Goal: Contribute content: Add original content to the website for others to see

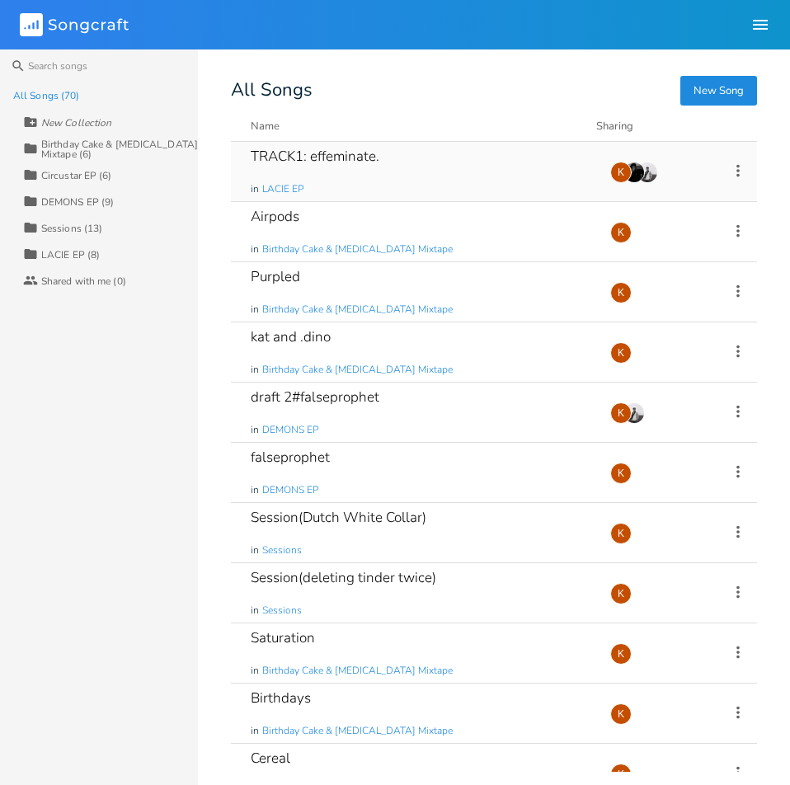
click at [428, 157] on div "TRACK1: effeminate. in LACIE EP" at bounding box center [421, 171] width 340 height 59
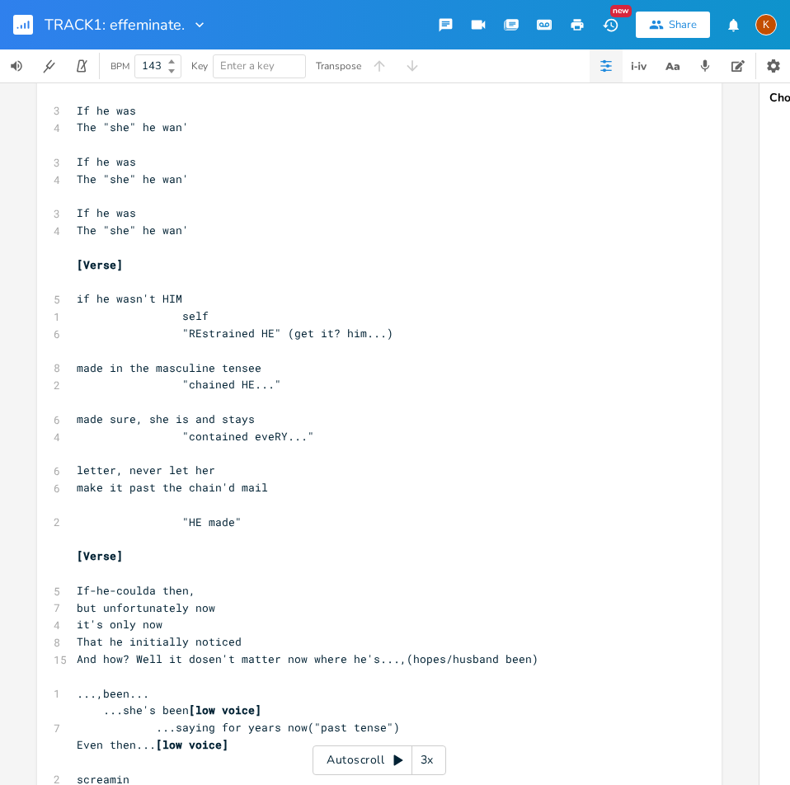
scroll to position [247, 0]
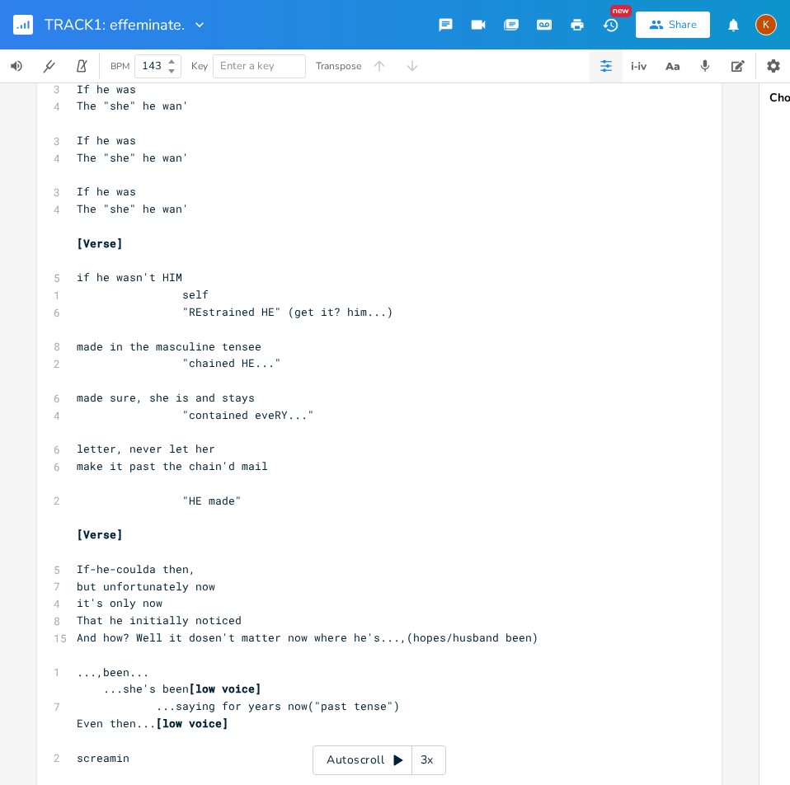
click at [278, 473] on pre "make it past the chain'd mail" at bounding box center [371, 466] width 596 height 17
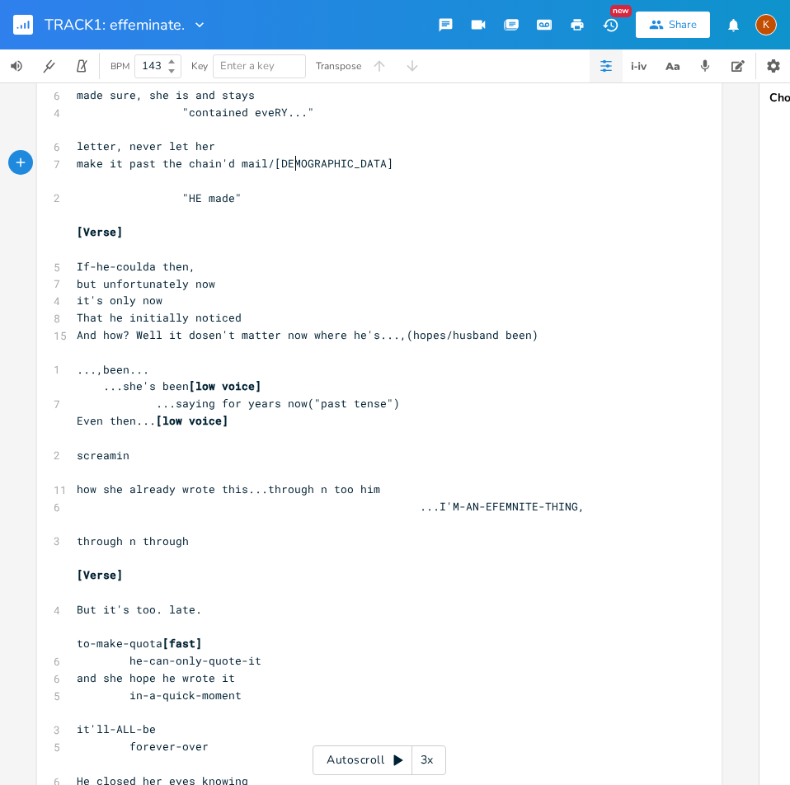
scroll to position [577, 0]
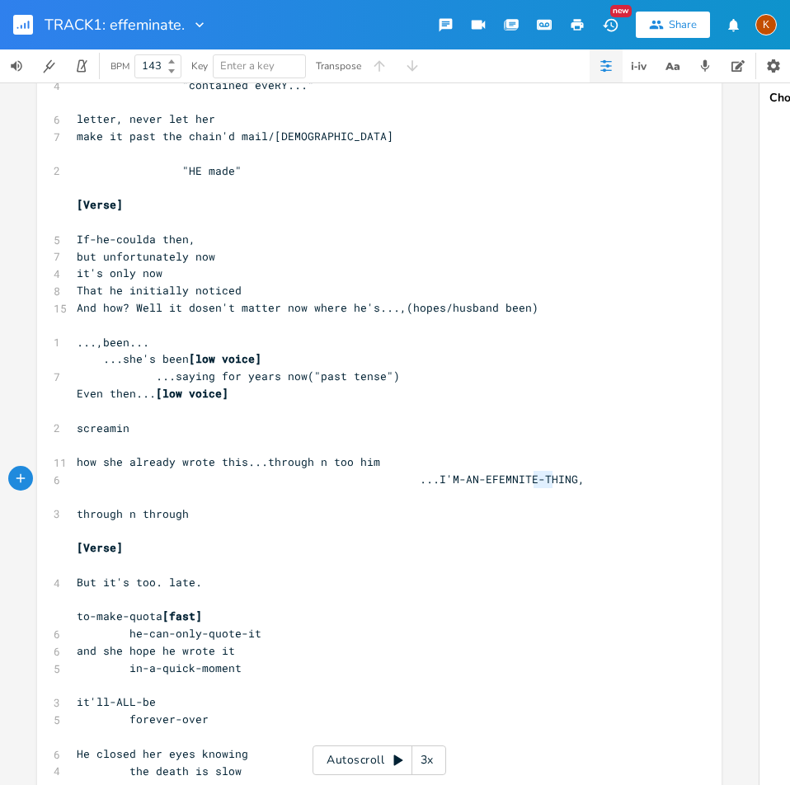
type textarea "ITE-THI"
drag, startPoint x: 529, startPoint y: 481, endPoint x: 501, endPoint y: 478, distance: 28.2
click at [501, 478] on span "...I'M-AN-EFEMNITE-THING," at bounding box center [331, 479] width 508 height 15
type textarea "...I'M-AN-EFEMNITE-THING,"
drag, startPoint x: 524, startPoint y: 480, endPoint x: 403, endPoint y: 487, distance: 121.4
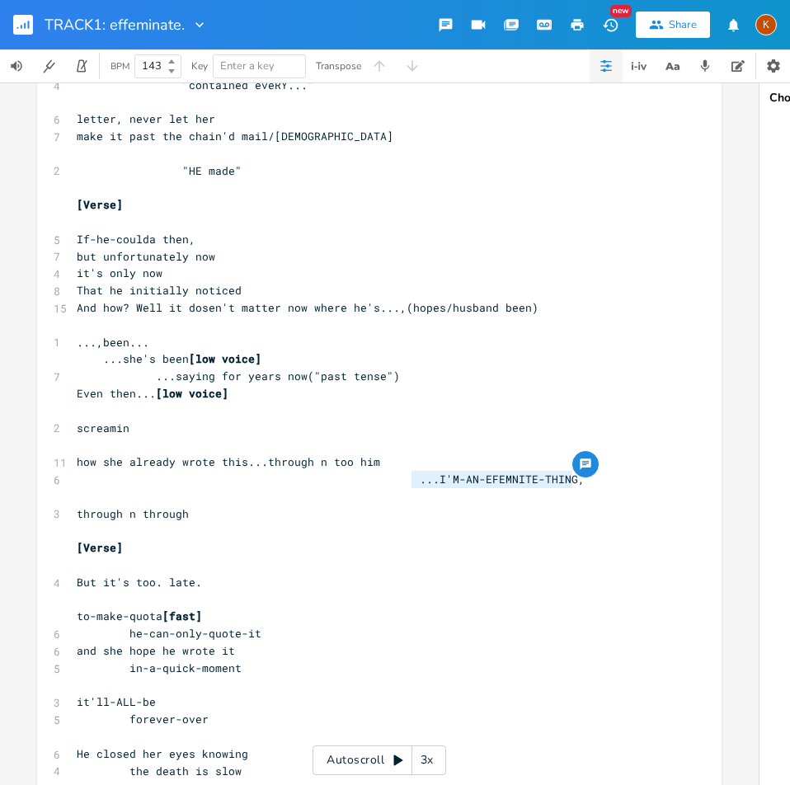
click at [403, 487] on pre "...I'M-AN-EFEMNITE-THING," at bounding box center [371, 479] width 596 height 17
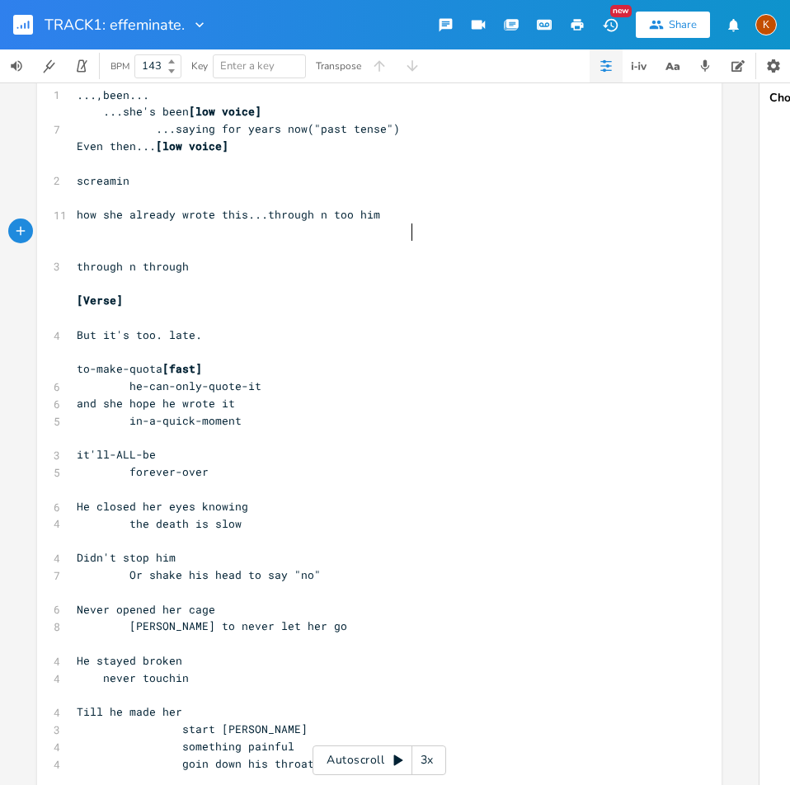
scroll to position [990, 0]
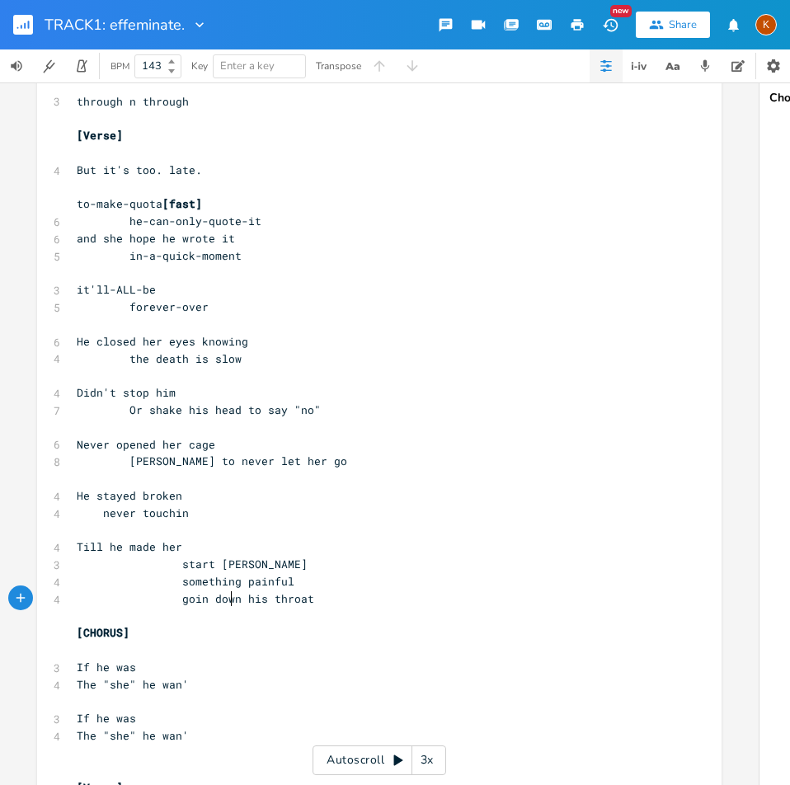
click at [229, 600] on span "goin down his throat" at bounding box center [196, 598] width 238 height 15
type textarea "on"
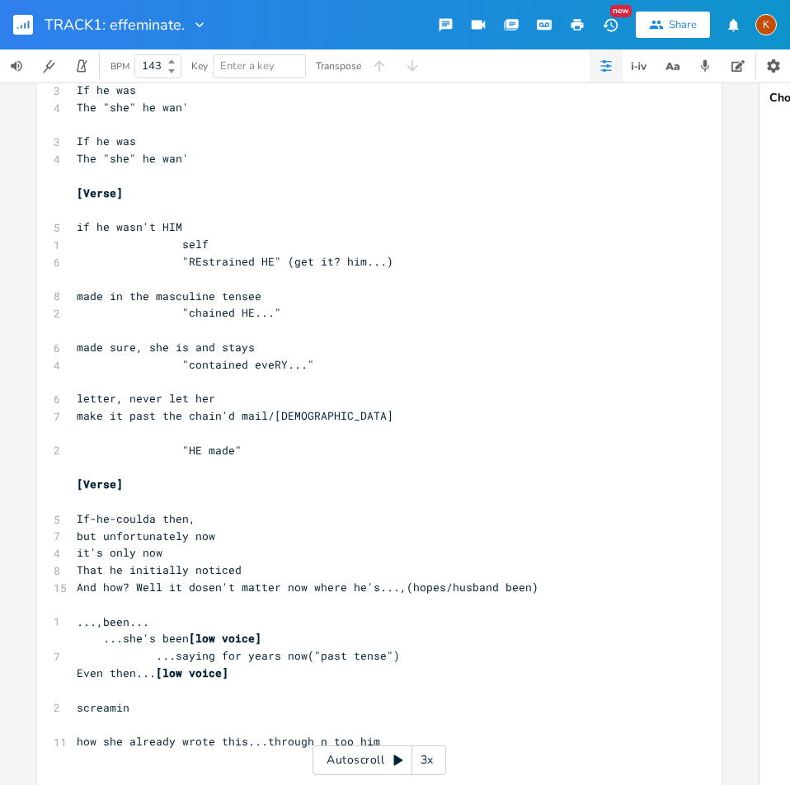
scroll to position [412, 0]
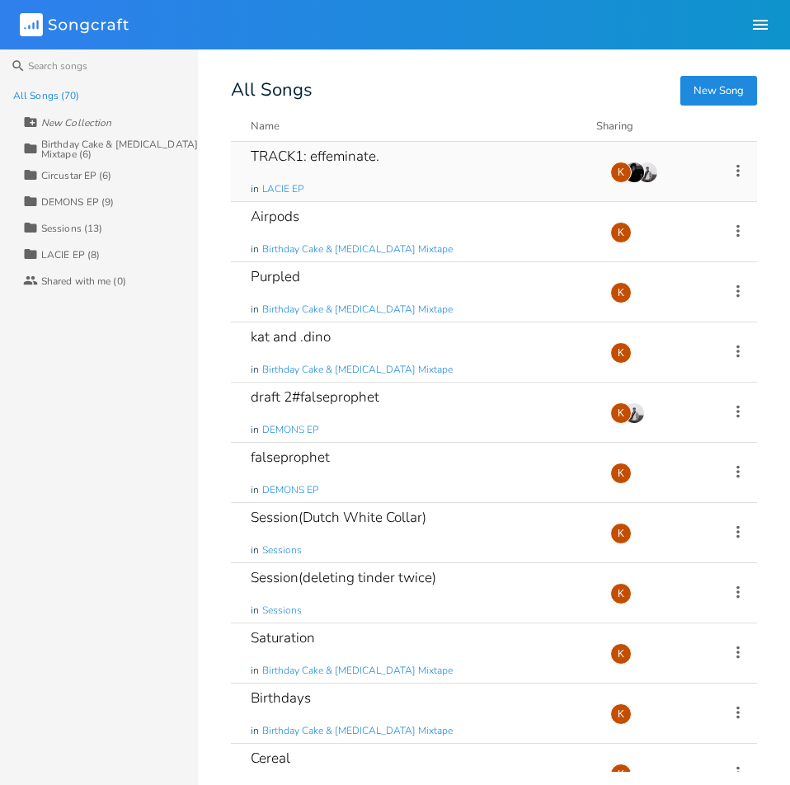
click at [377, 162] on div "TRACK1: effeminate." at bounding box center [315, 156] width 129 height 14
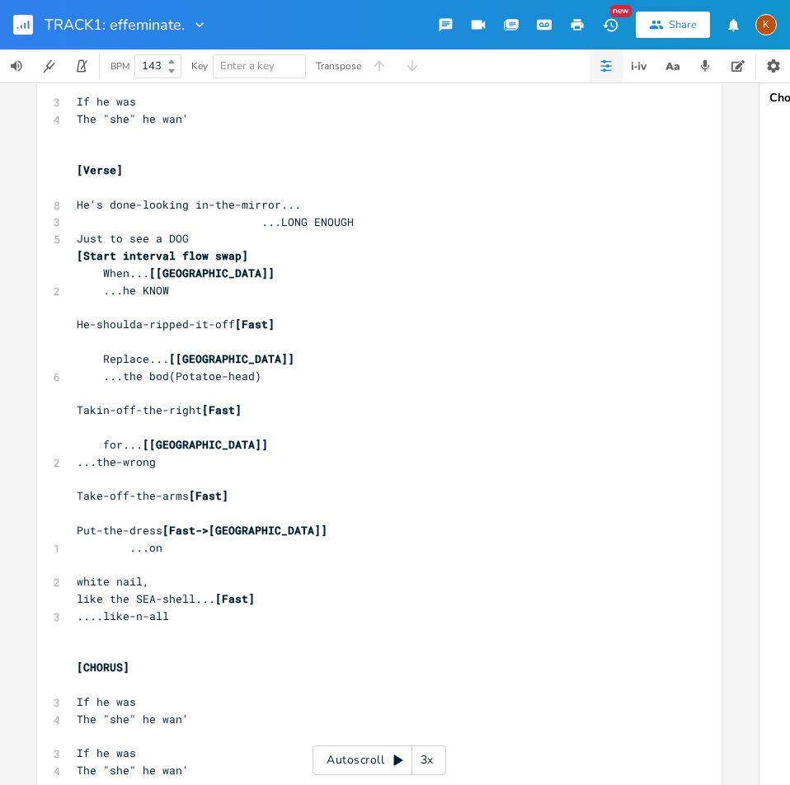
scroll to position [1650, 0]
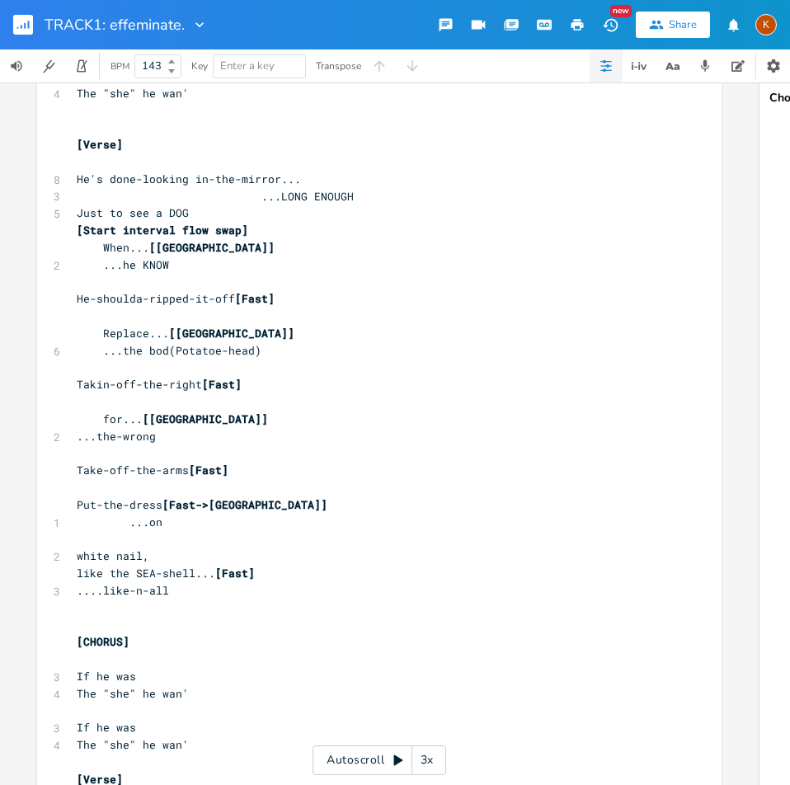
click at [137, 557] on span "white nail," at bounding box center [113, 556] width 73 height 15
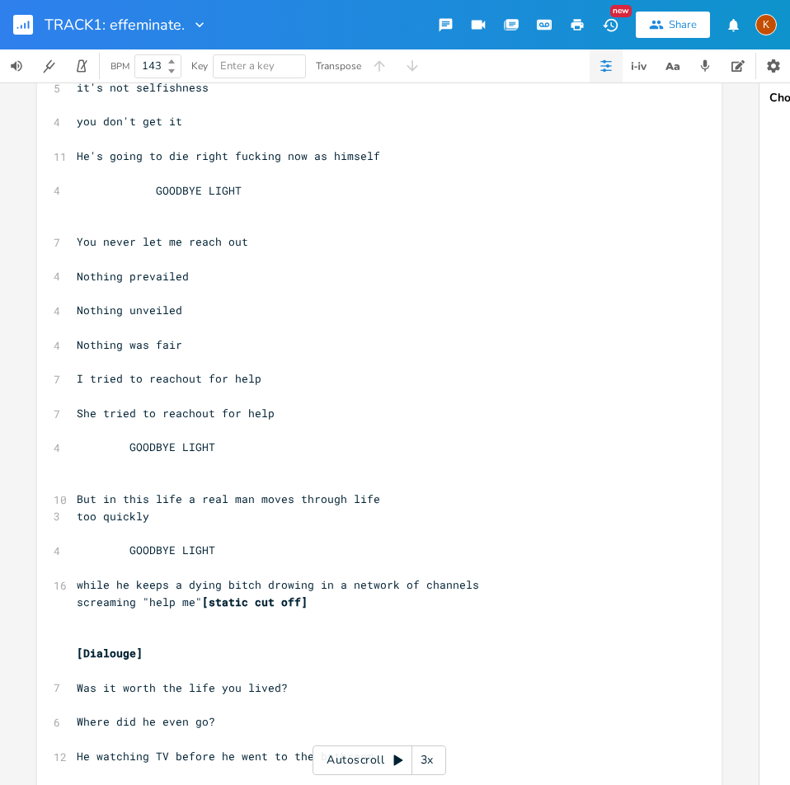
scroll to position [9156, 0]
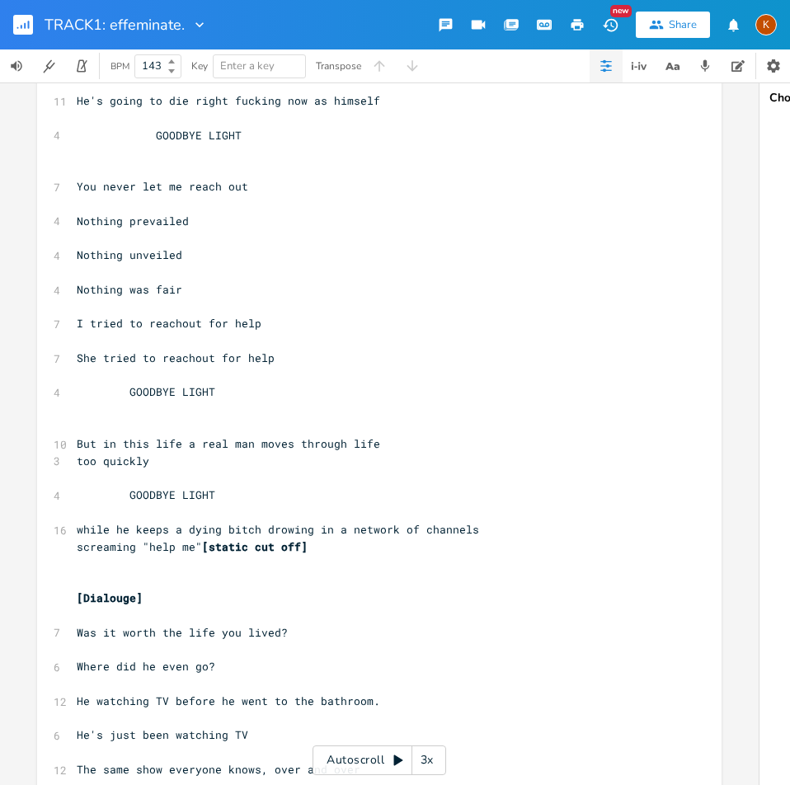
type textarea "s"
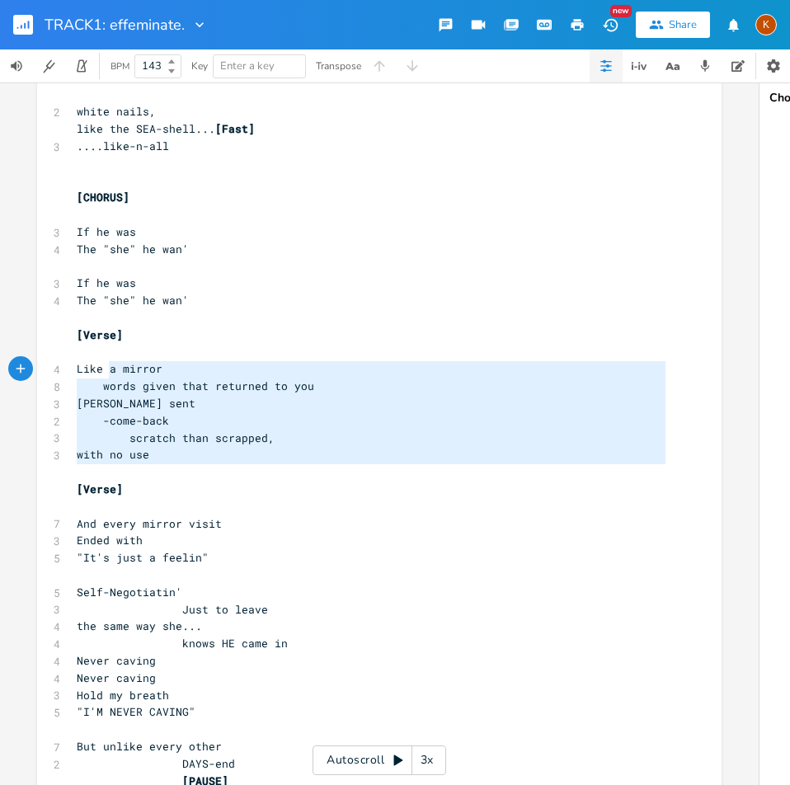
type textarea "Like a mirror words given that returned to you Idom sent -come-back scratch tha…"
drag, startPoint x: 298, startPoint y: 466, endPoint x: 67, endPoint y: 366, distance: 251.6
click at [93, 438] on span at bounding box center [90, 438] width 26 height 17
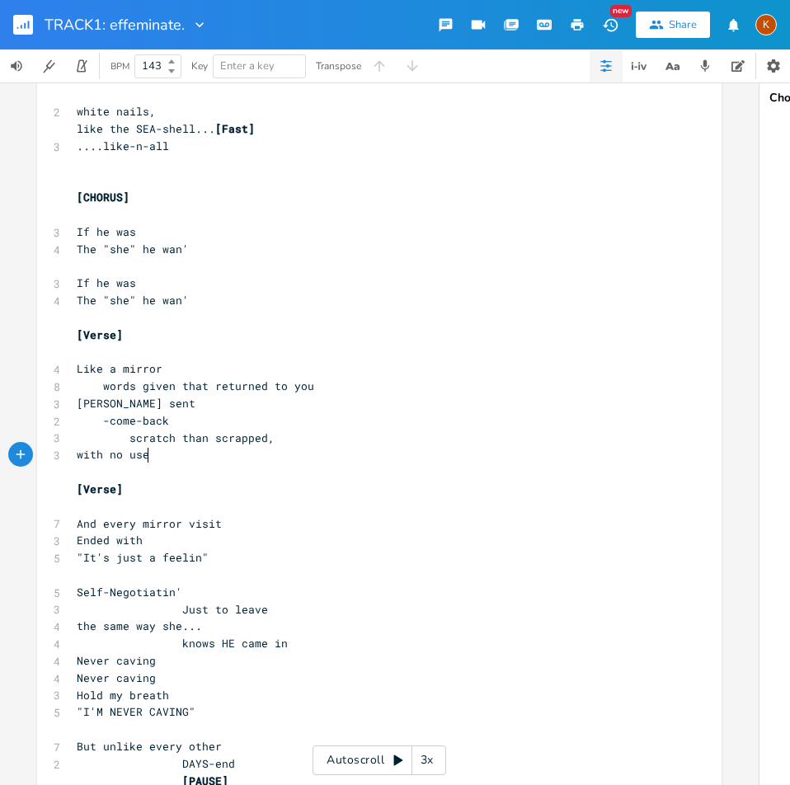
type textarea "If he was The "she" he wan' If he was The "she" he wan' [Verse] Like a mirror w…"
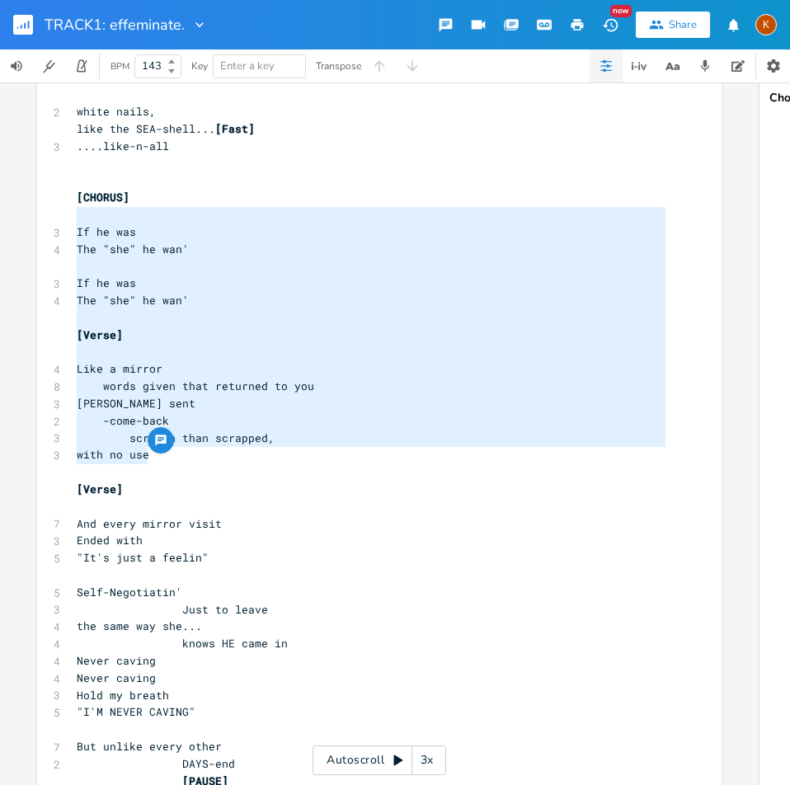
drag, startPoint x: 161, startPoint y: 455, endPoint x: 51, endPoint y: 219, distance: 260.9
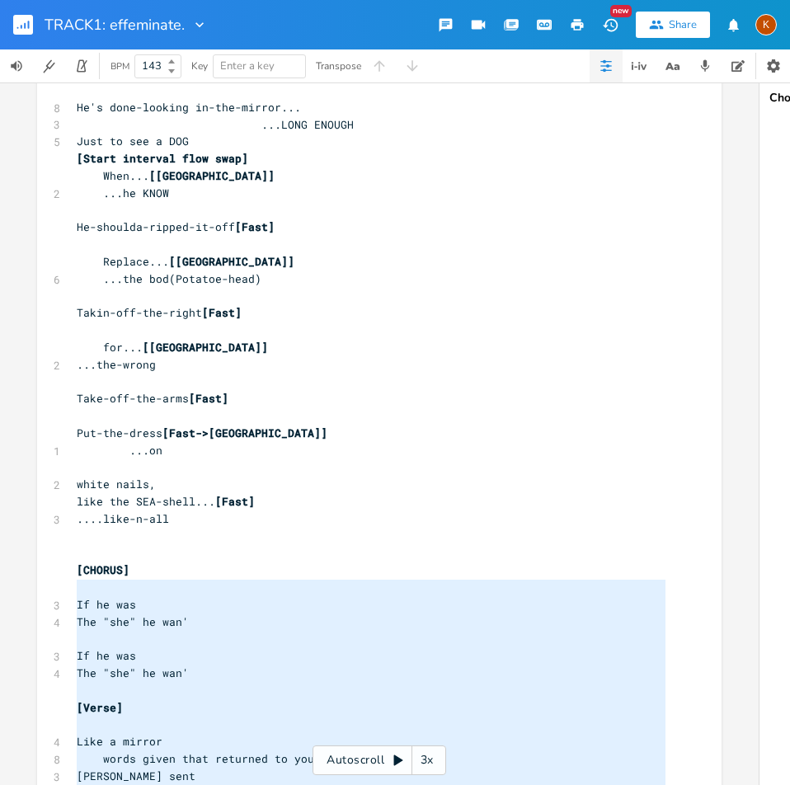
scroll to position [1682, 0]
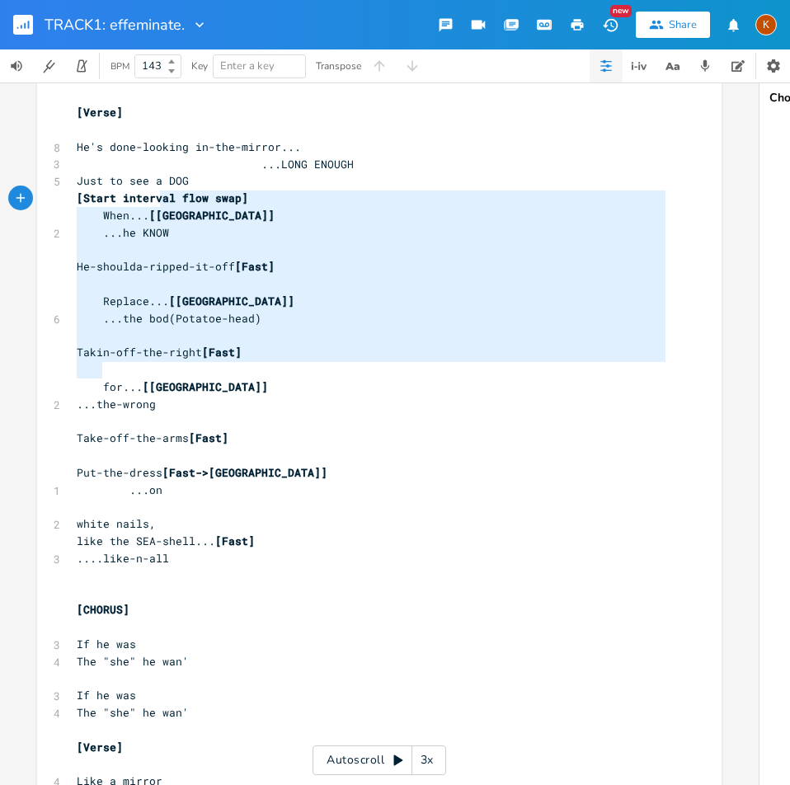
type textarea "a DOG [Start interval flow swap] When... [Split] ...he KNOW He-shoulda-ripped-i…"
drag, startPoint x: 295, startPoint y: 376, endPoint x: 145, endPoint y: 183, distance: 244.5
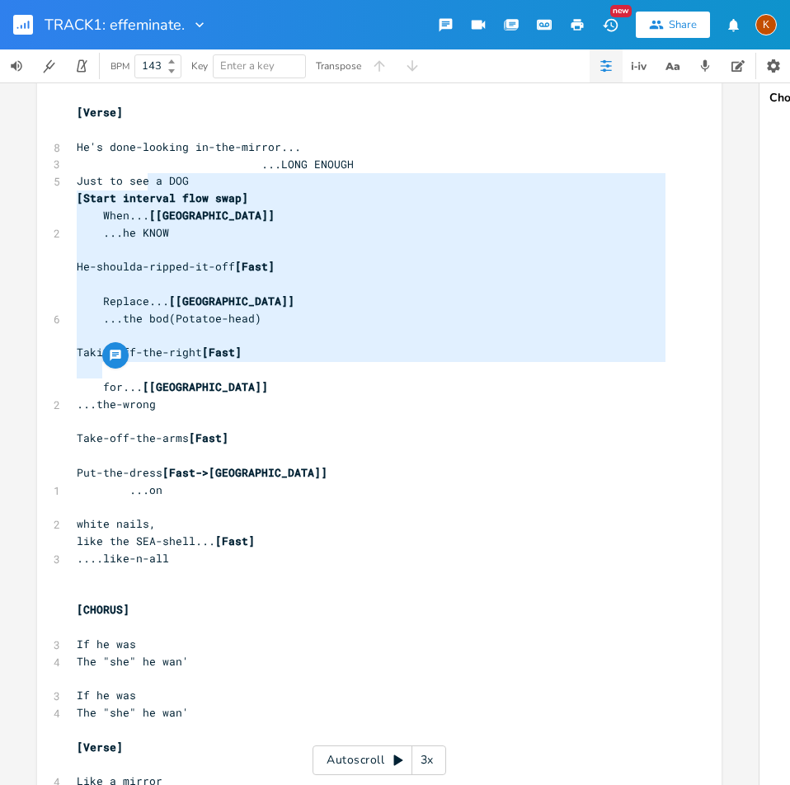
click at [261, 535] on pre "like the SEA-shell... [Fast]" at bounding box center [371, 541] width 596 height 17
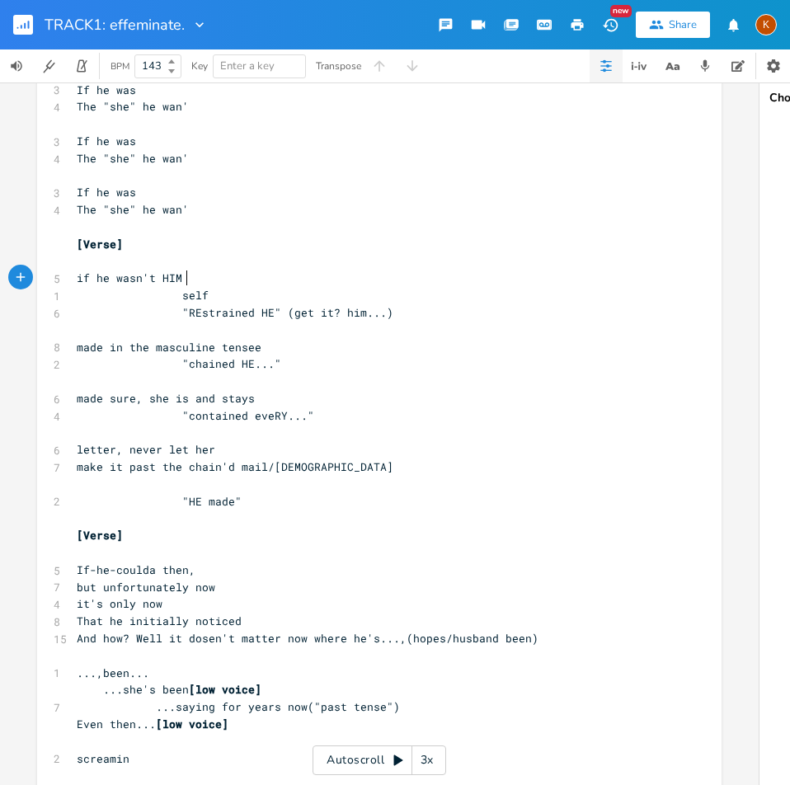
scroll to position [247, 0]
click at [170, 464] on span "make it past the chain'd mail/[DEMOGRAPHIC_DATA]" at bounding box center [235, 466] width 317 height 15
type textarea "at"
click at [266, 317] on span ""REstrained HE" (get it? him...)" at bounding box center [235, 311] width 317 height 15
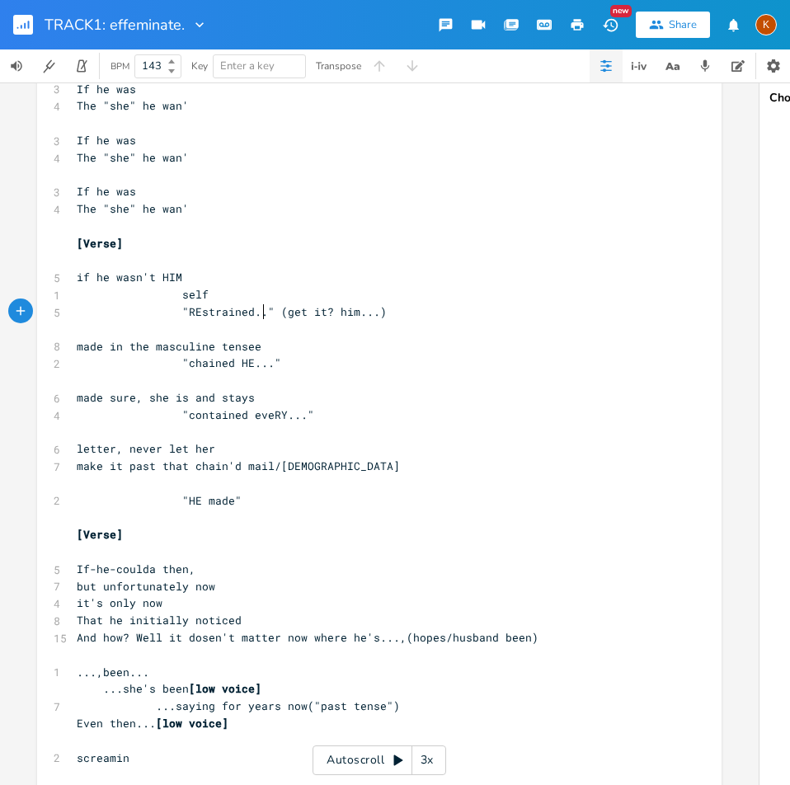
scroll to position [0, 7]
type textarea "..."
type textarea "(get it? him...)"
drag, startPoint x: 386, startPoint y: 315, endPoint x: 279, endPoint y: 318, distance: 107.3
click at [279, 318] on pre ""REstrained..." (get it? him...)" at bounding box center [371, 312] width 596 height 17
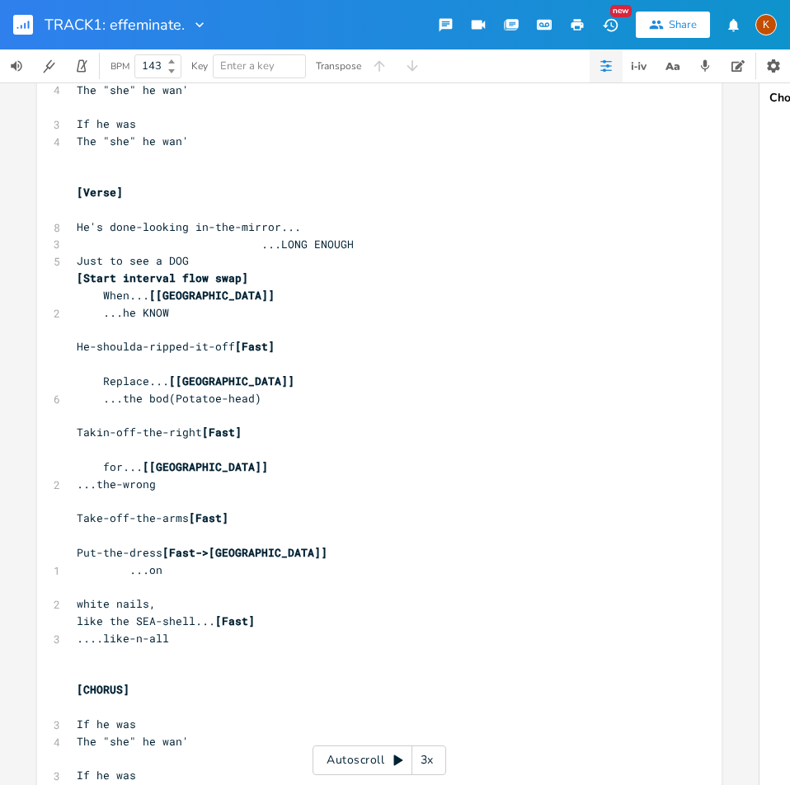
scroll to position [1849, 0]
